Goal: Navigation & Orientation: Find specific page/section

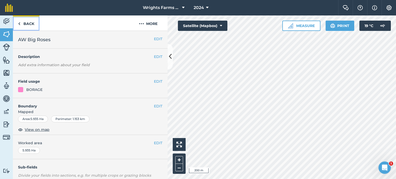
drag, startPoint x: 22, startPoint y: 20, endPoint x: 51, endPoint y: 28, distance: 30.1
click at [22, 20] on link "Back" at bounding box center [26, 22] width 27 height 15
click at [33, 22] on link "Back" at bounding box center [26, 22] width 27 height 15
